Goal: Transaction & Acquisition: Obtain resource

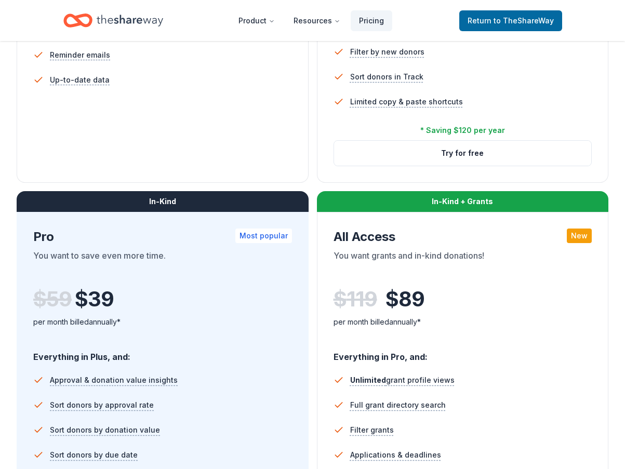
scroll to position [364, 0]
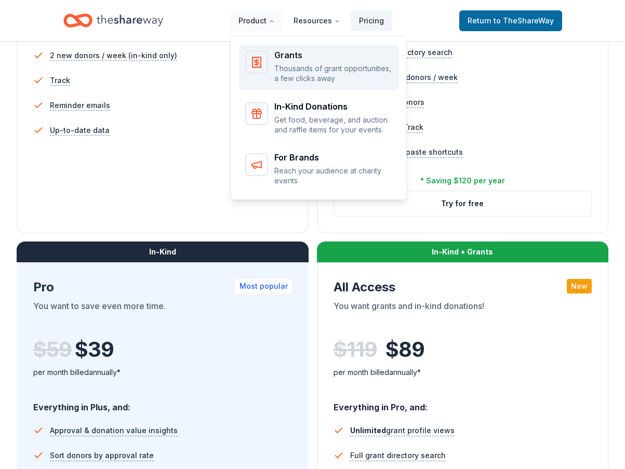
click at [283, 55] on div "Grants" at bounding box center [333, 55] width 118 height 8
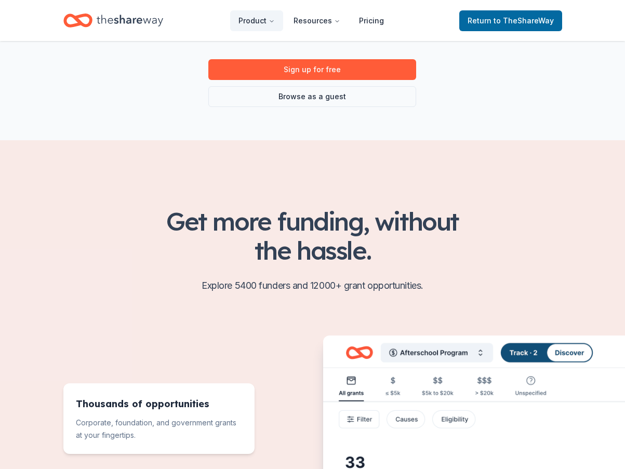
scroll to position [156, 0]
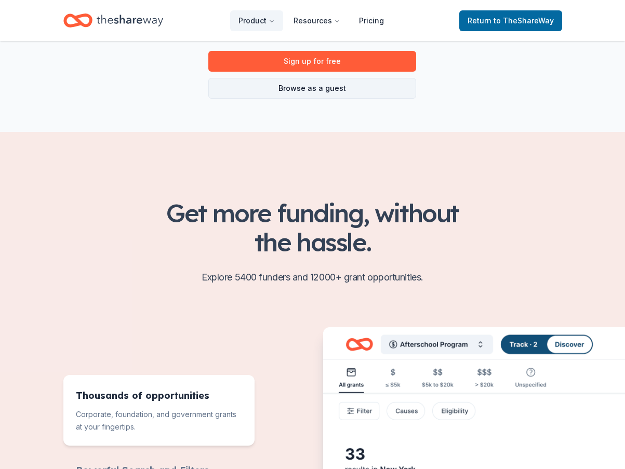
click at [321, 91] on link "Browse as a guest" at bounding box center [312, 88] width 208 height 21
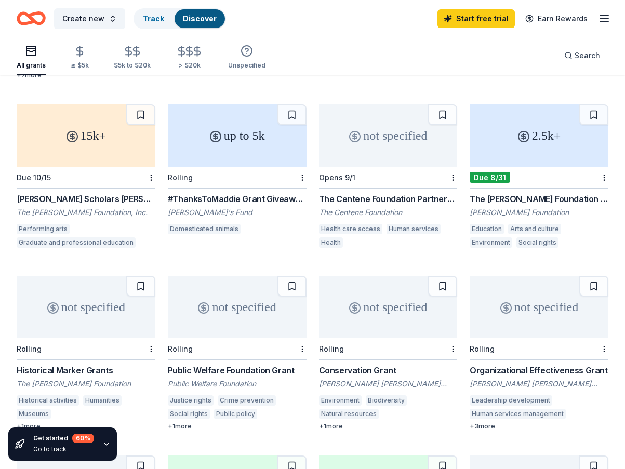
scroll to position [168, 0]
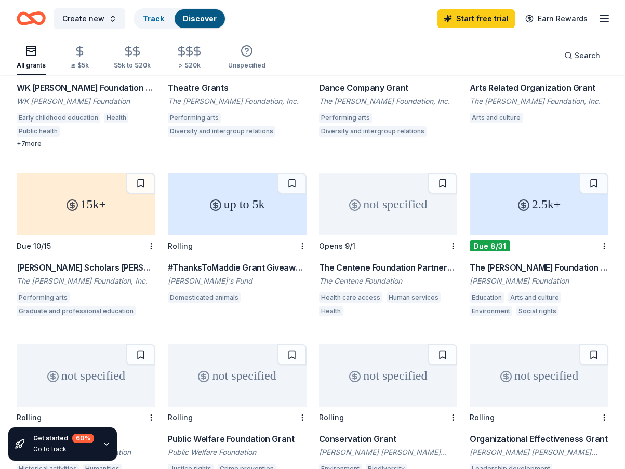
click at [53, 114] on div "Early childhood education" at bounding box center [59, 118] width 84 height 10
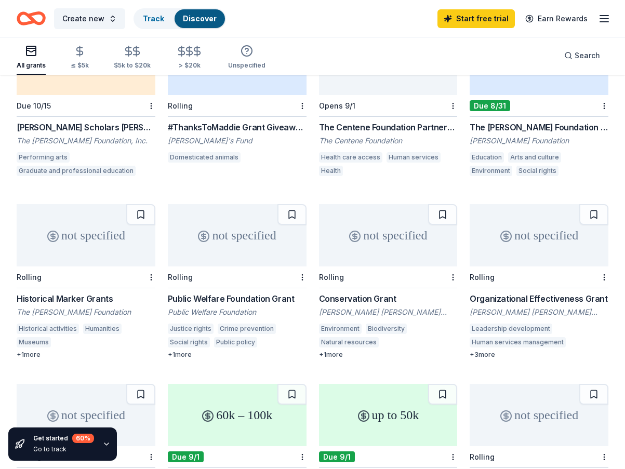
scroll to position [324, 0]
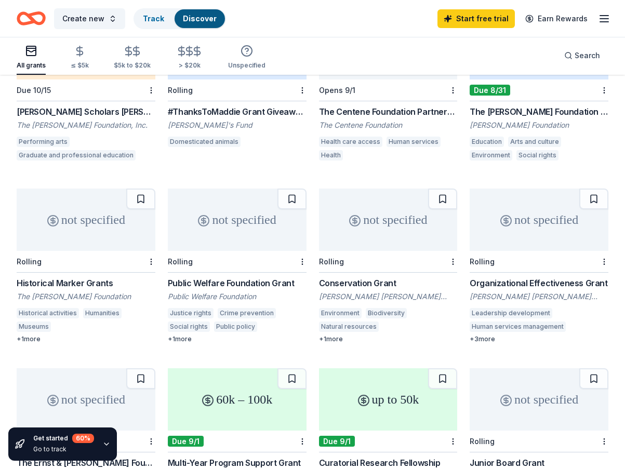
click at [228, 308] on div "Crime prevention" at bounding box center [247, 313] width 58 height 10
click at [79, 122] on div "The Shubert Foundation, Inc." at bounding box center [86, 125] width 139 height 10
click at [244, 111] on div "#ThanksToMaddie Grant Giveaways" at bounding box center [237, 111] width 139 height 12
click at [540, 109] on div "The Nora Roberts Foundation Grant" at bounding box center [539, 111] width 139 height 12
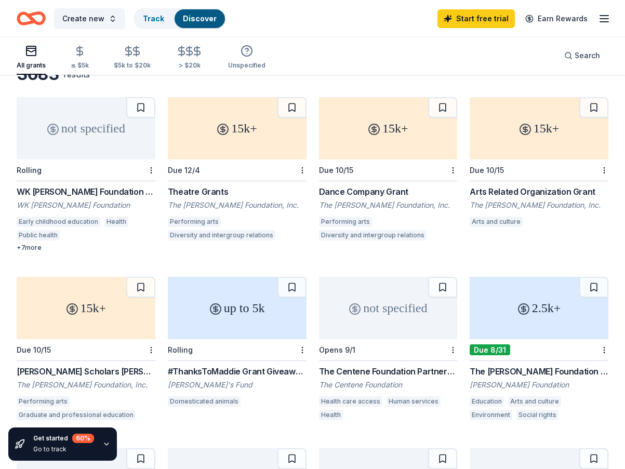
click at [69, 204] on div "WK Kellogg Foundation" at bounding box center [86, 205] width 139 height 10
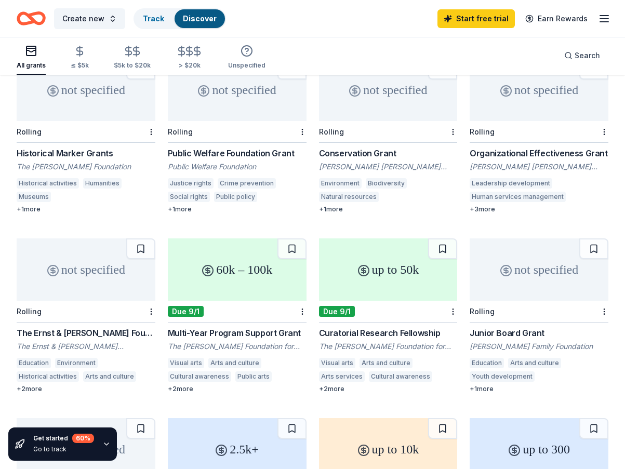
scroll to position [520, 0]
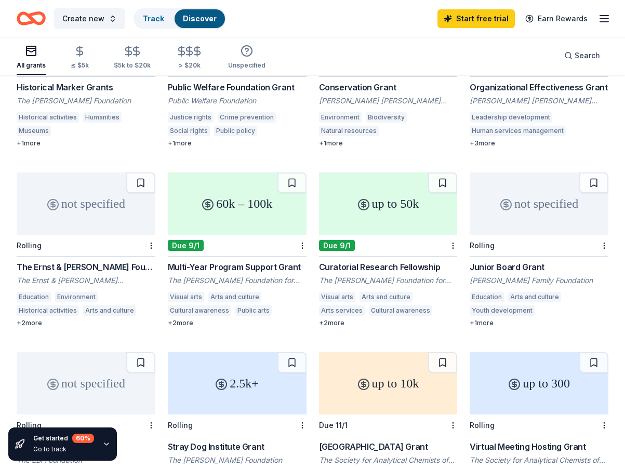
click at [514, 91] on div "Organizational Effectiveness Grant" at bounding box center [539, 87] width 139 height 12
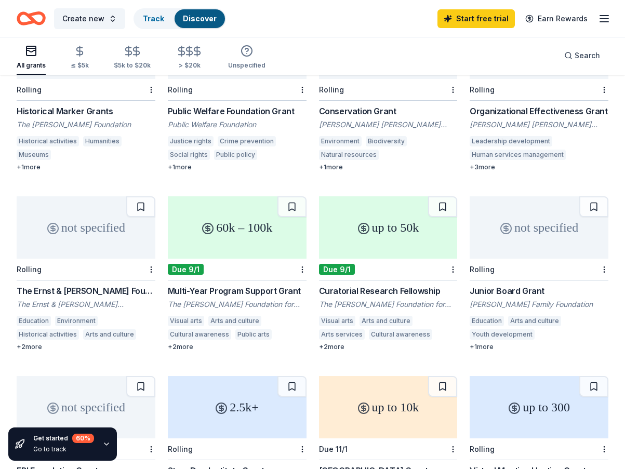
scroll to position [572, 0]
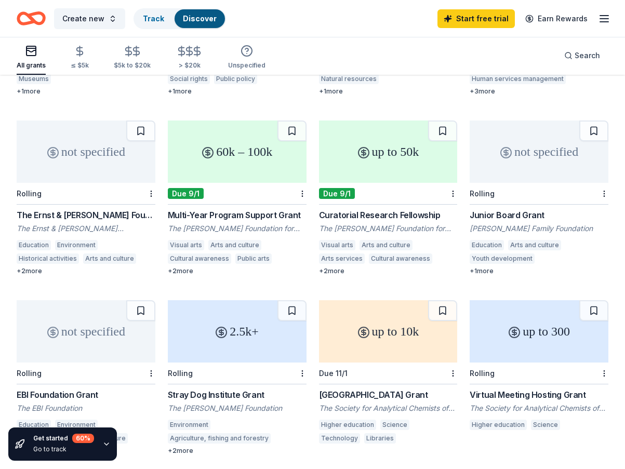
click at [503, 246] on div "Education" at bounding box center [487, 245] width 34 height 10
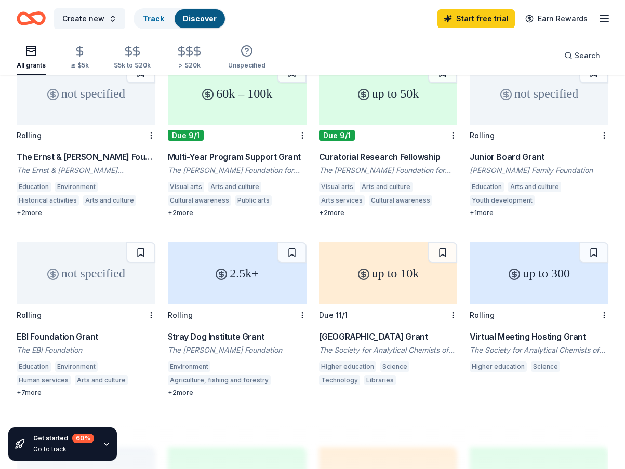
scroll to position [624, 0]
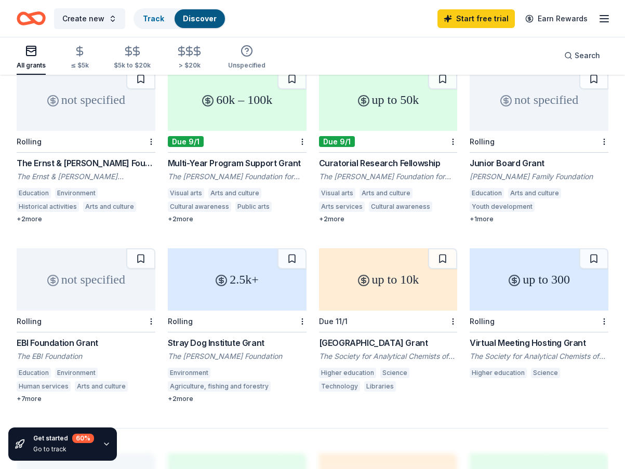
click at [505, 159] on div "Junior Board Grant" at bounding box center [539, 163] width 139 height 12
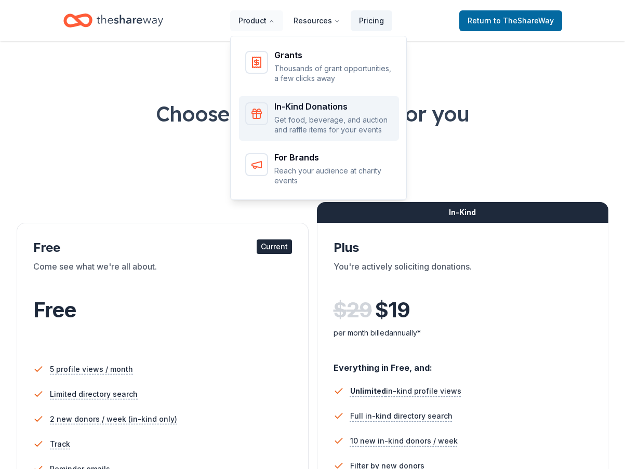
click at [302, 107] on div "In-Kind Donations" at bounding box center [333, 106] width 118 height 8
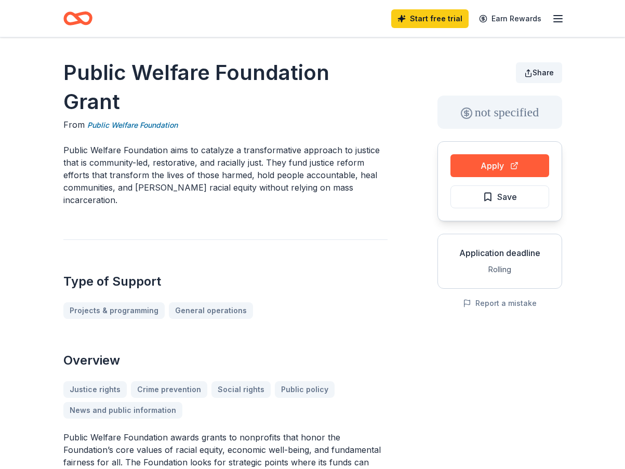
click at [532, 69] on button "Share" at bounding box center [539, 72] width 46 height 21
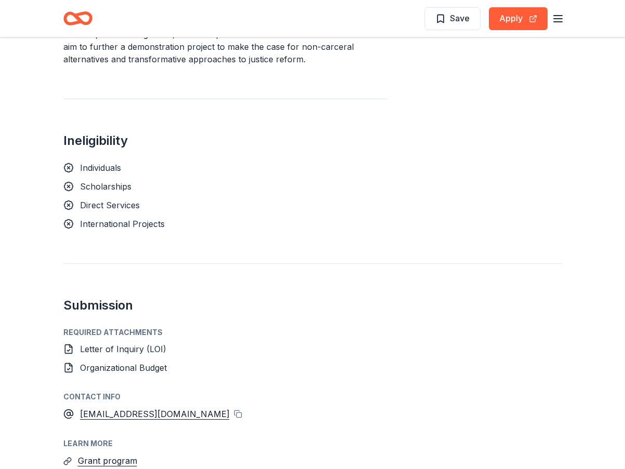
scroll to position [987, 0]
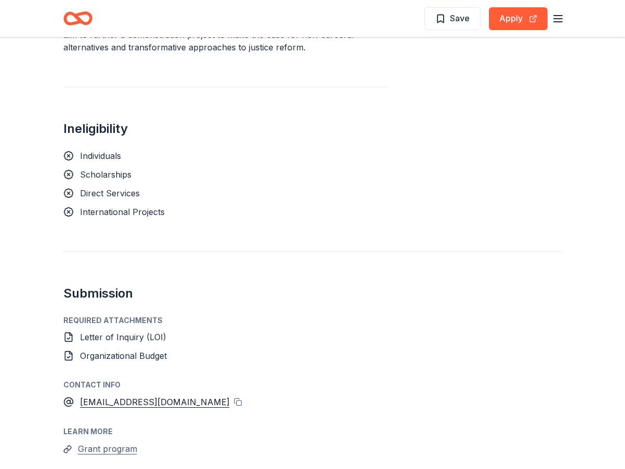
click at [109, 442] on button "Grant program" at bounding box center [107, 449] width 59 height 14
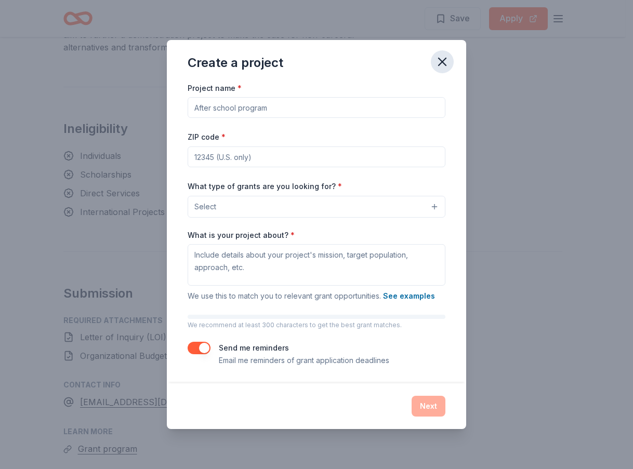
click at [445, 62] on icon "button" at bounding box center [442, 62] width 15 height 15
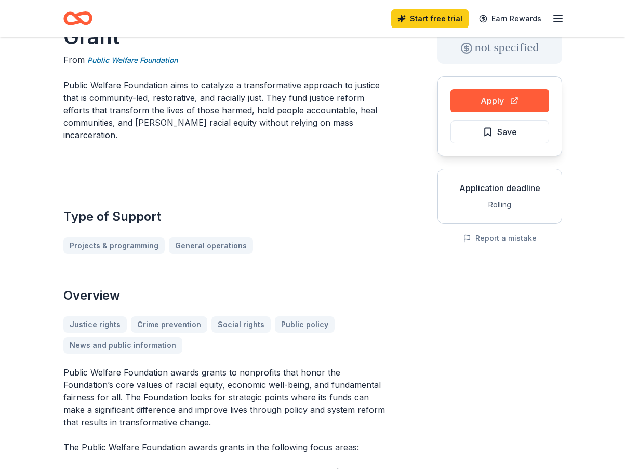
scroll to position [0, 0]
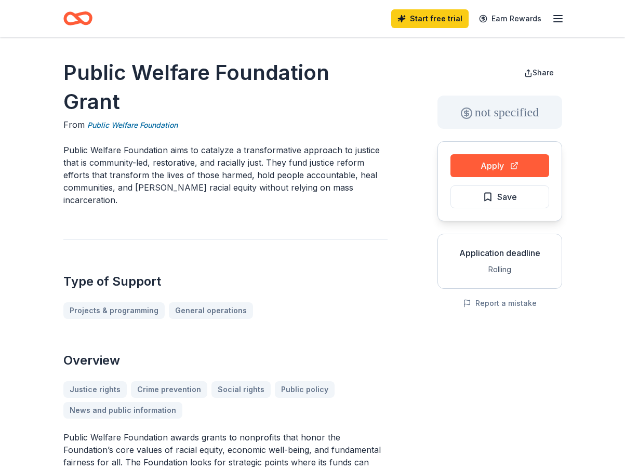
drag, startPoint x: 66, startPoint y: 66, endPoint x: 358, endPoint y: 97, distance: 293.7
click at [528, 68] on button "Share" at bounding box center [539, 72] width 46 height 21
drag, startPoint x: 62, startPoint y: 68, endPoint x: 363, endPoint y: 105, distance: 303.1
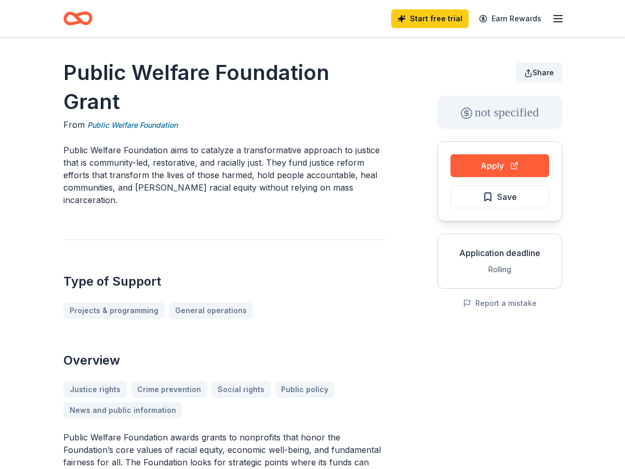
click at [530, 70] on button "Share" at bounding box center [539, 72] width 46 height 21
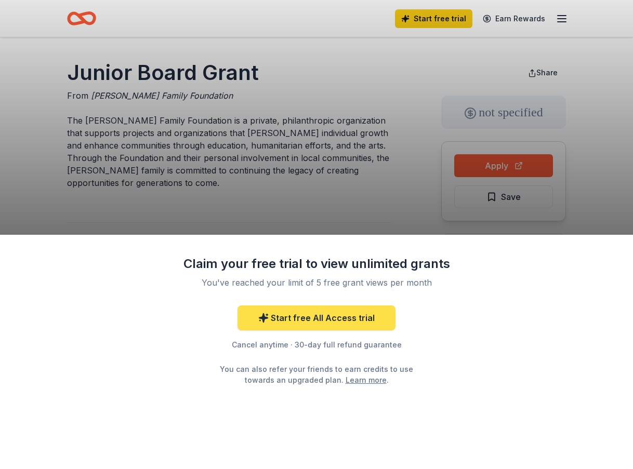
click at [309, 319] on link "Start free All Access trial" at bounding box center [316, 318] width 158 height 25
click at [388, 190] on div "Claim your free trial to view unlimited grants You've reached your limit of 5 f…" at bounding box center [316, 234] width 633 height 469
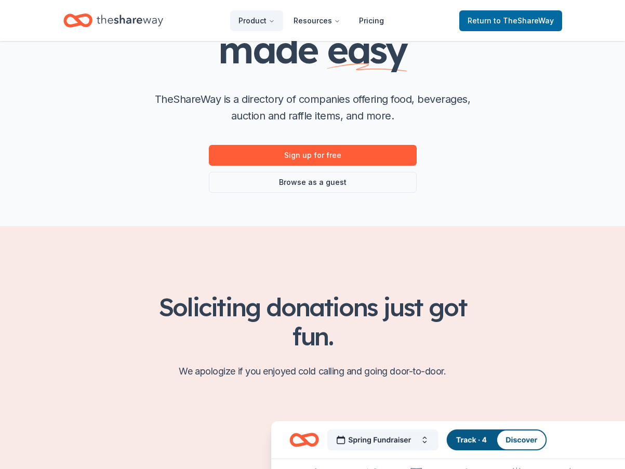
scroll to position [156, 0]
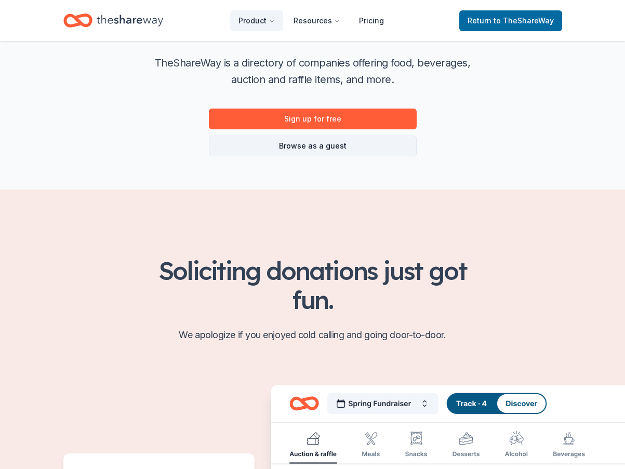
click at [324, 144] on link "Browse as a guest" at bounding box center [313, 146] width 208 height 21
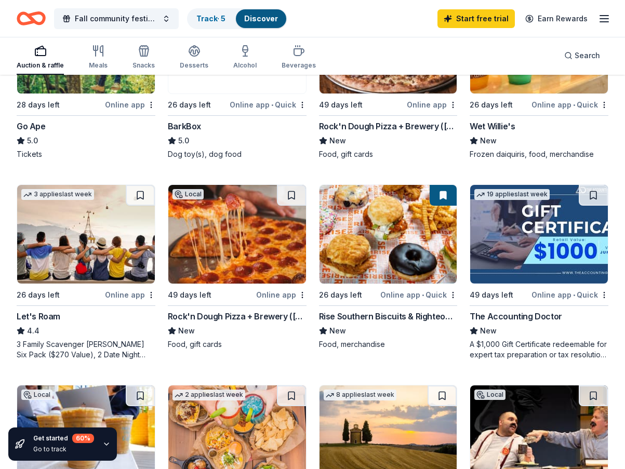
scroll to position [416, 0]
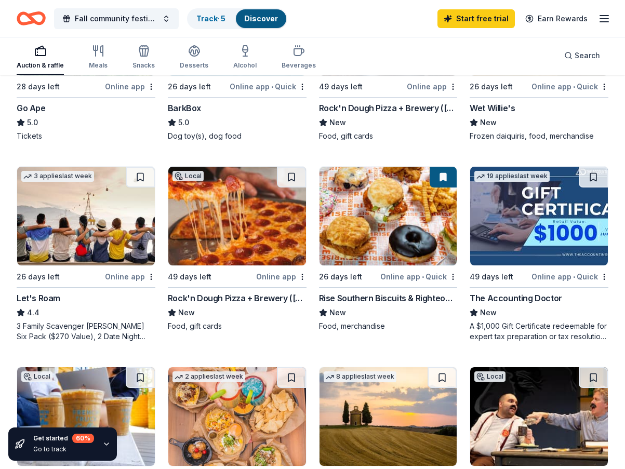
click at [358, 293] on div "Rise Southern Biscuits & Righteous Chicken" at bounding box center [388, 298] width 139 height 12
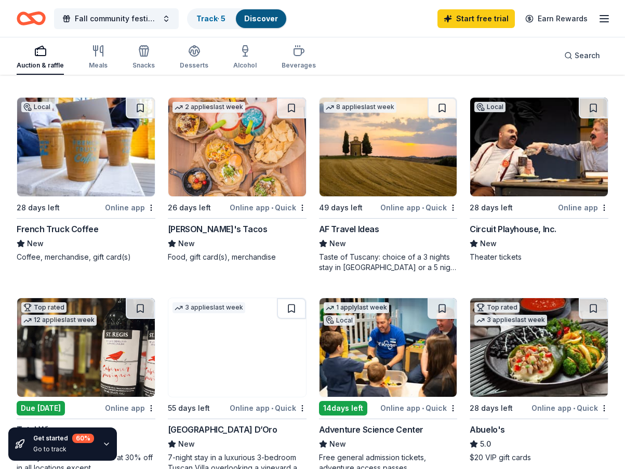
scroll to position [676, 0]
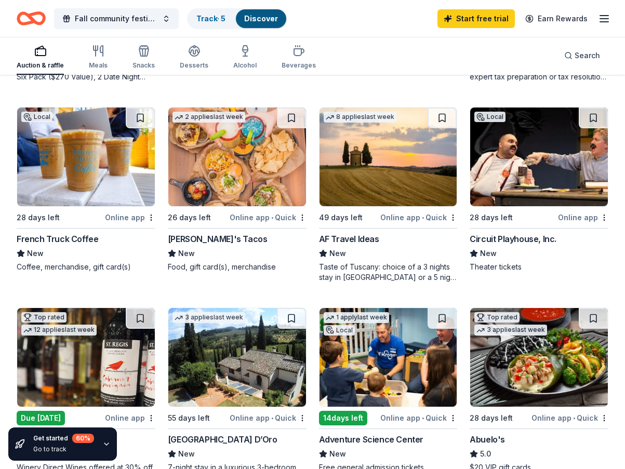
click at [501, 234] on div "Circuit Playhouse, Inc." at bounding box center [513, 239] width 87 height 12
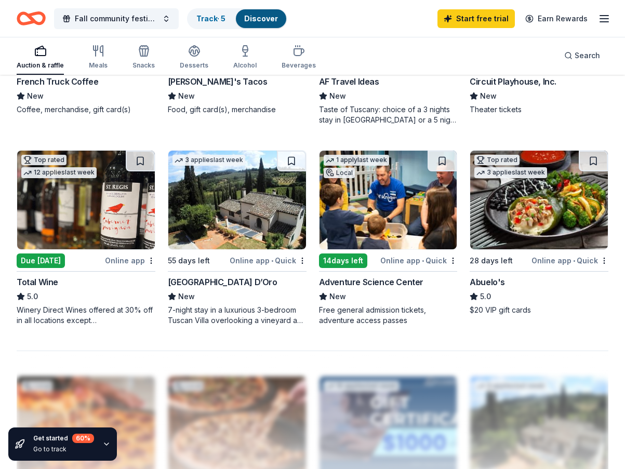
scroll to position [883, 0]
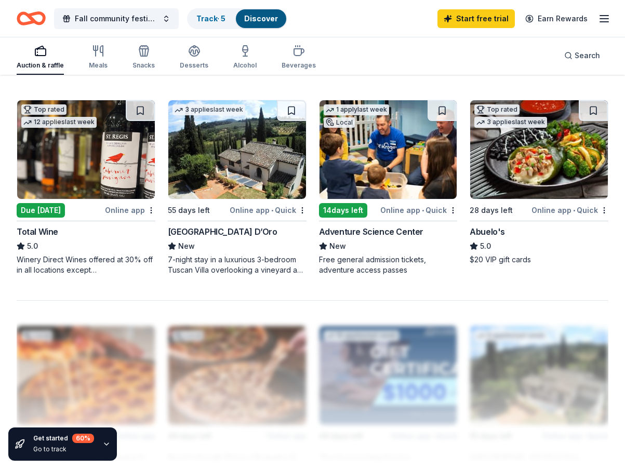
click at [507, 204] on div "28 days left" at bounding box center [491, 210] width 43 height 12
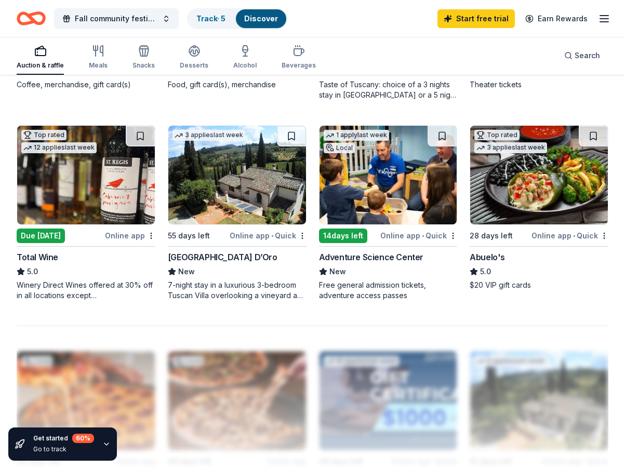
scroll to position [831, 0]
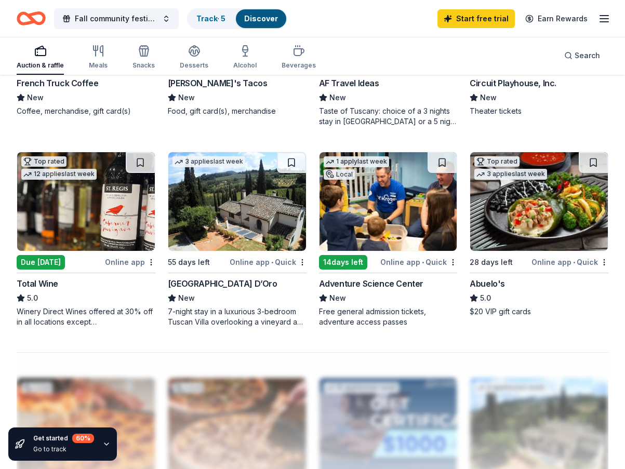
click at [428, 198] on img at bounding box center [389, 201] width 138 height 99
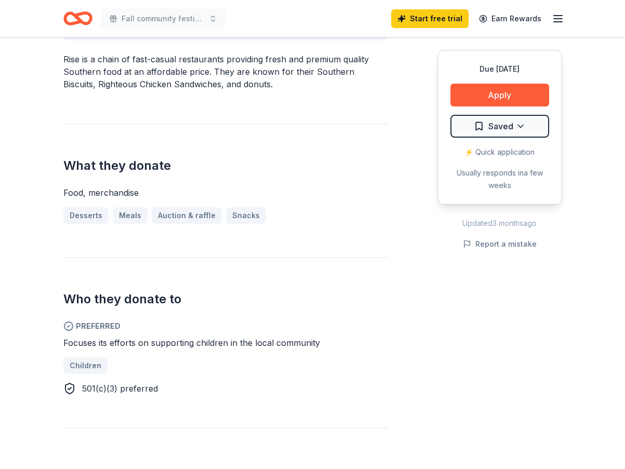
scroll to position [312, 0]
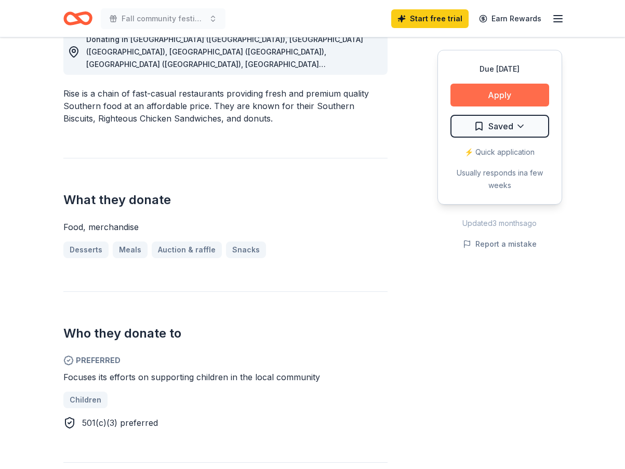
click at [497, 92] on button "Apply" at bounding box center [500, 95] width 99 height 23
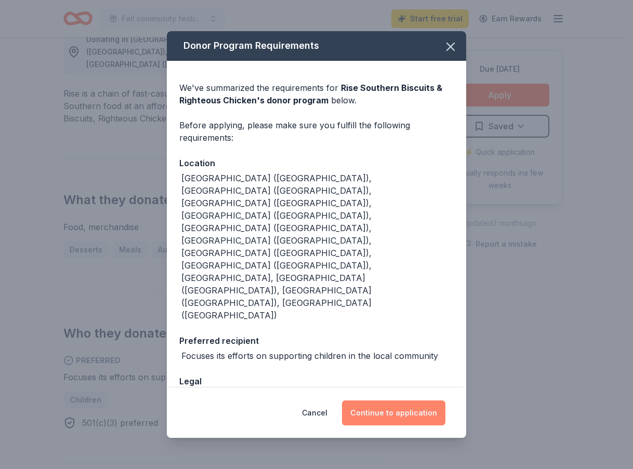
click at [409, 401] on button "Continue to application" at bounding box center [393, 413] width 103 height 25
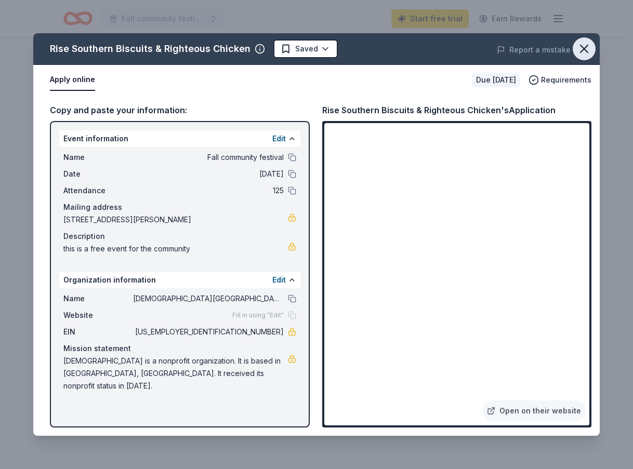
drag, startPoint x: 582, startPoint y: 43, endPoint x: 569, endPoint y: 45, distance: 13.6
click at [582, 43] on icon "button" at bounding box center [584, 49] width 15 height 15
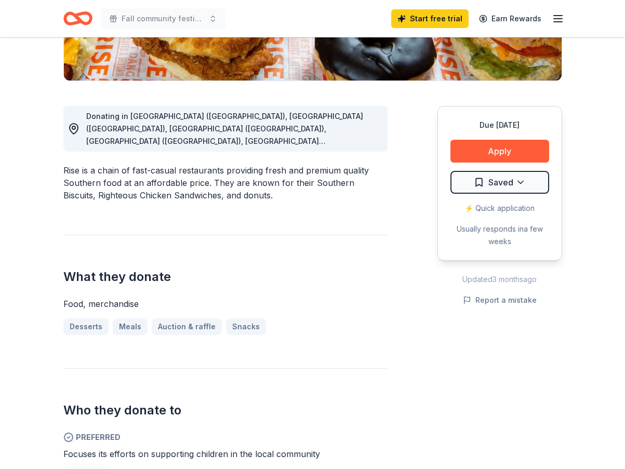
scroll to position [52, 0]
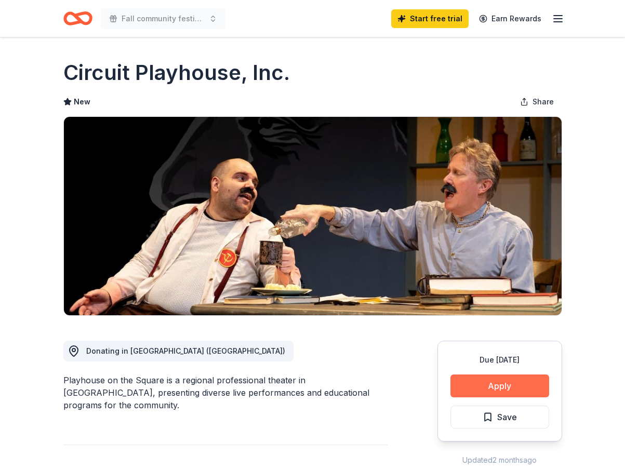
click at [492, 386] on button "Apply" at bounding box center [500, 386] width 99 height 23
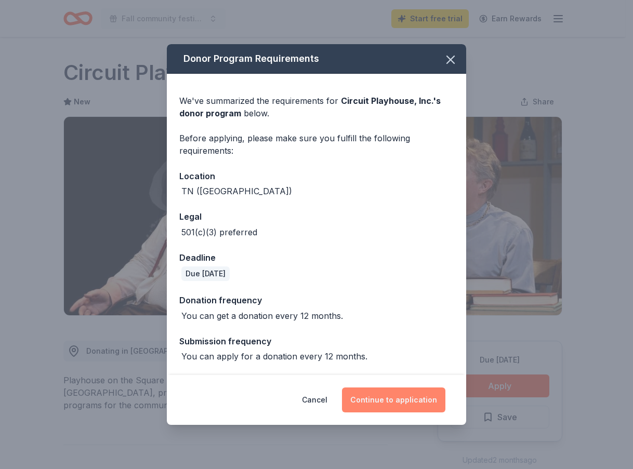
click at [377, 398] on button "Continue to application" at bounding box center [393, 400] width 103 height 25
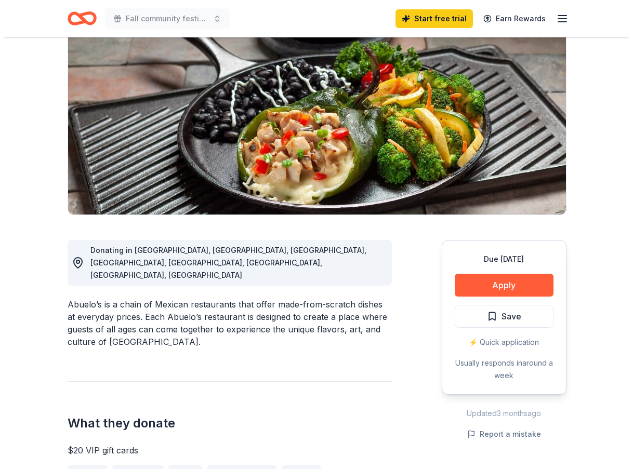
scroll to position [104, 0]
